Goal: Check status: Check status

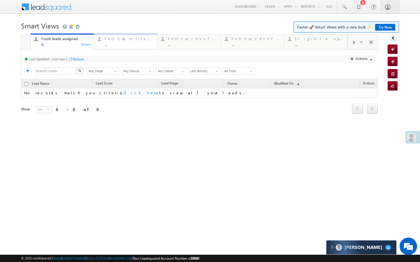
click at [130, 41] on div "FnO Submittted Leads" at bounding box center [129, 38] width 49 height 5
click at [181, 41] on div "FnO successful [DATE] Leads" at bounding box center [192, 38] width 49 height 5
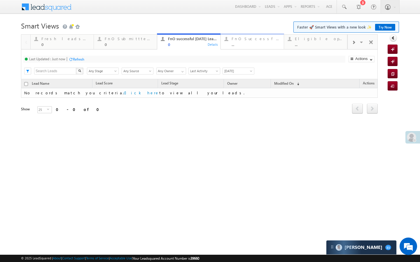
click at [246, 43] on div "..." at bounding box center [255, 44] width 49 height 4
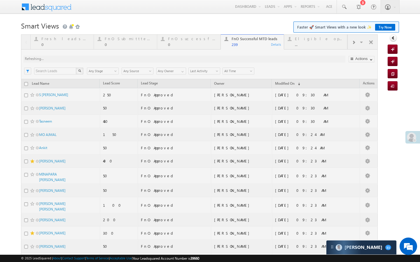
click at [243, 73] on div at bounding box center [199, 248] width 356 height 429
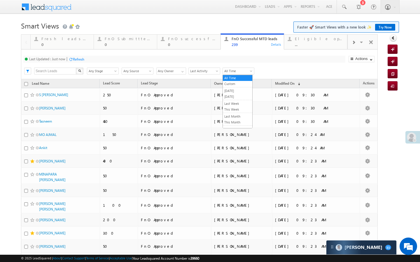
click at [245, 71] on span "All Time" at bounding box center [237, 71] width 29 height 5
click at [240, 88] on link "[DATE]" at bounding box center [237, 90] width 29 height 5
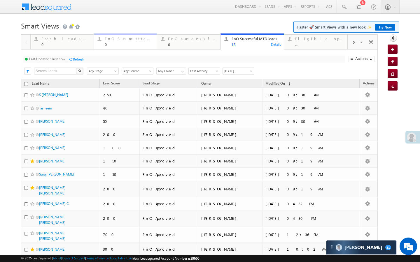
click at [133, 43] on div "0" at bounding box center [129, 44] width 49 height 4
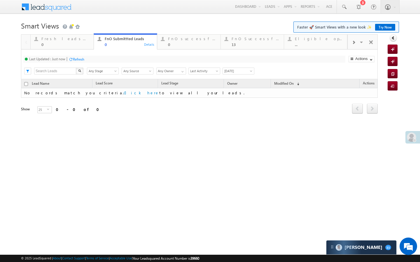
click at [243, 70] on span "[DATE]" at bounding box center [237, 71] width 29 height 5
click at [233, 90] on link "[DATE]" at bounding box center [237, 90] width 29 height 5
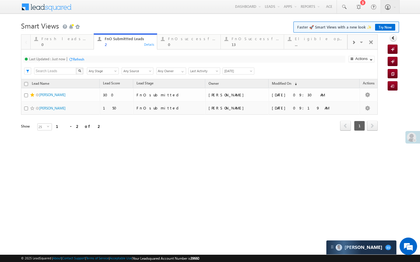
click at [355, 46] on div at bounding box center [353, 42] width 12 height 13
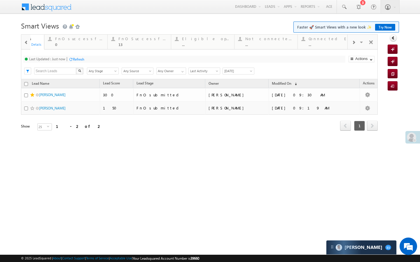
click at [355, 46] on div at bounding box center [353, 42] width 12 height 13
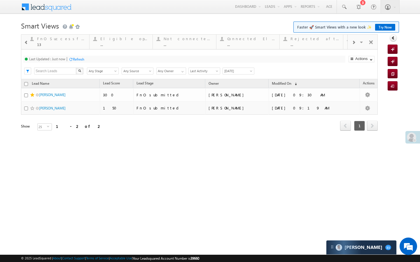
click at [355, 46] on div at bounding box center [353, 42] width 12 height 13
click at [355, 46] on div "Visible Tabs Fresh leads assigned Default FnO Submittted Leads Default FnO succ…" at bounding box center [362, 42] width 30 height 14
click at [310, 47] on div "..." at bounding box center [319, 44] width 48 height 4
